Goal: Information Seeking & Learning: Check status

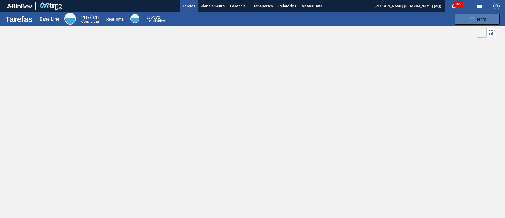
click at [474, 20] on icon "089F7B8B-B2A5-4AFE-B5C0-19BA573D28AC" at bounding box center [472, 19] width 6 height 6
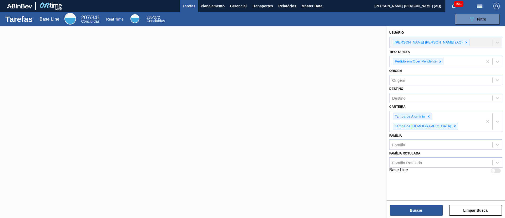
click at [282, 52] on div at bounding box center [252, 135] width 505 height 218
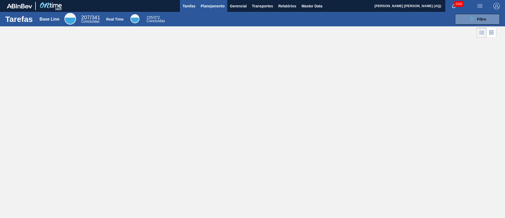
click at [210, 10] on button "Planejamento" at bounding box center [212, 6] width 29 height 12
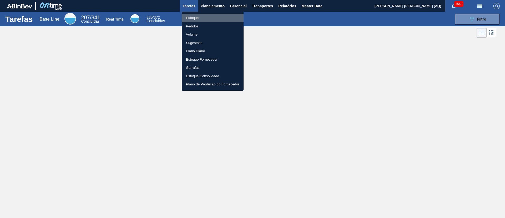
click at [195, 18] on li "Estoque" at bounding box center [213, 18] width 62 height 8
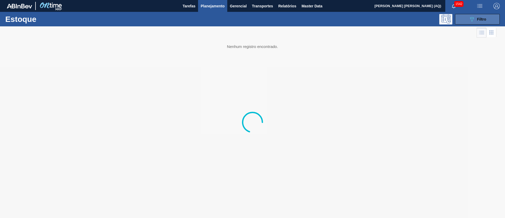
click at [481, 18] on span "Filtro" at bounding box center [482, 19] width 9 height 4
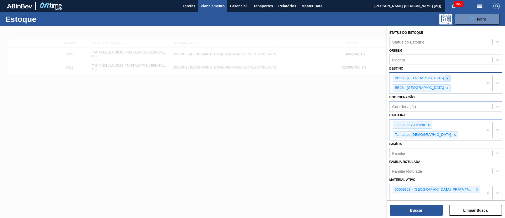
click at [446, 77] on icon at bounding box center [448, 78] width 4 height 4
click at [447, 78] on icon at bounding box center [448, 78] width 2 height 2
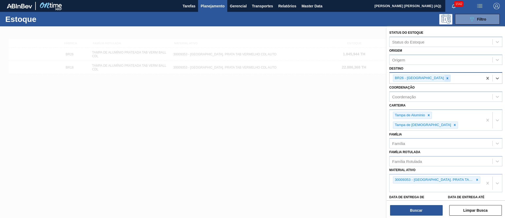
click at [446, 78] on icon at bounding box center [448, 78] width 4 height 4
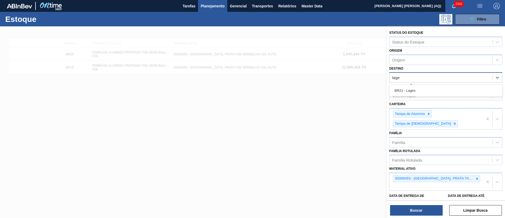
type input "lages"
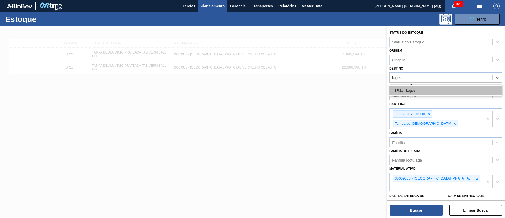
click at [438, 90] on div "BR21 - Lages" at bounding box center [446, 91] width 113 height 10
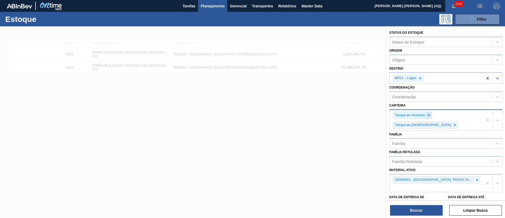
click at [431, 117] on div at bounding box center [429, 115] width 6 height 7
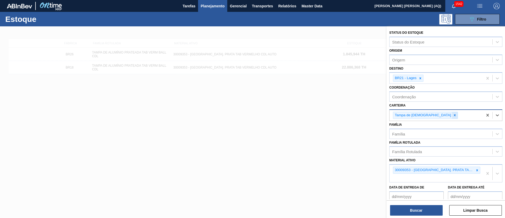
click at [454, 115] on icon at bounding box center [455, 115] width 2 height 2
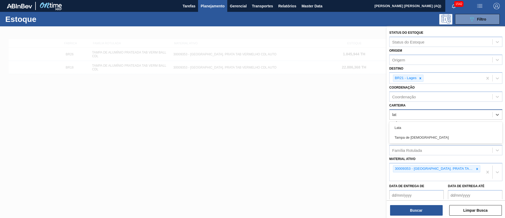
type input "lata"
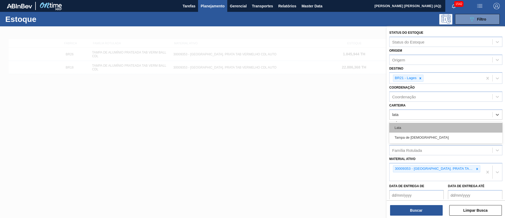
click at [422, 129] on div "Lata" at bounding box center [446, 128] width 113 height 10
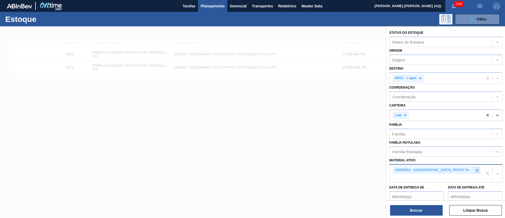
click at [477, 170] on icon at bounding box center [478, 170] width 4 height 4
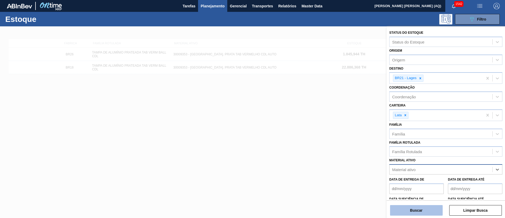
click at [420, 210] on button "Buscar" at bounding box center [416, 210] width 53 height 11
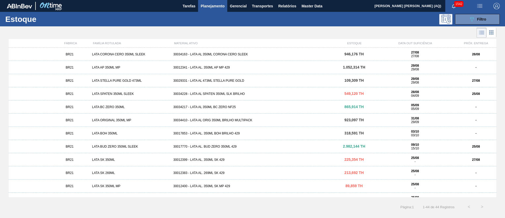
click at [228, 53] on div "30034163 - LATA AL 350ML CORONA CERO SLEEK" at bounding box center [252, 54] width 163 height 4
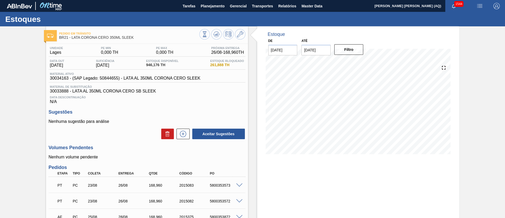
click at [488, 139] on div "Pedido [PERSON_NAME] BR21 - [PERSON_NAME] CERO 350ML SLEEK Unidade [PERSON_NAME…" at bounding box center [252, 170] width 505 height 288
